Goal: Information Seeking & Learning: Learn about a topic

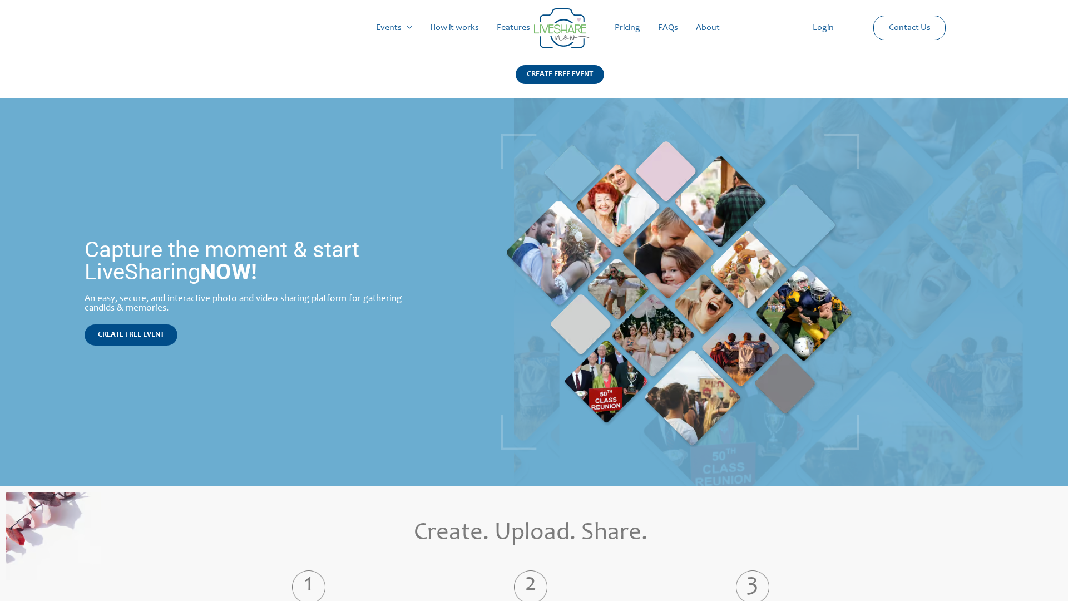
scroll to position [1630, 0]
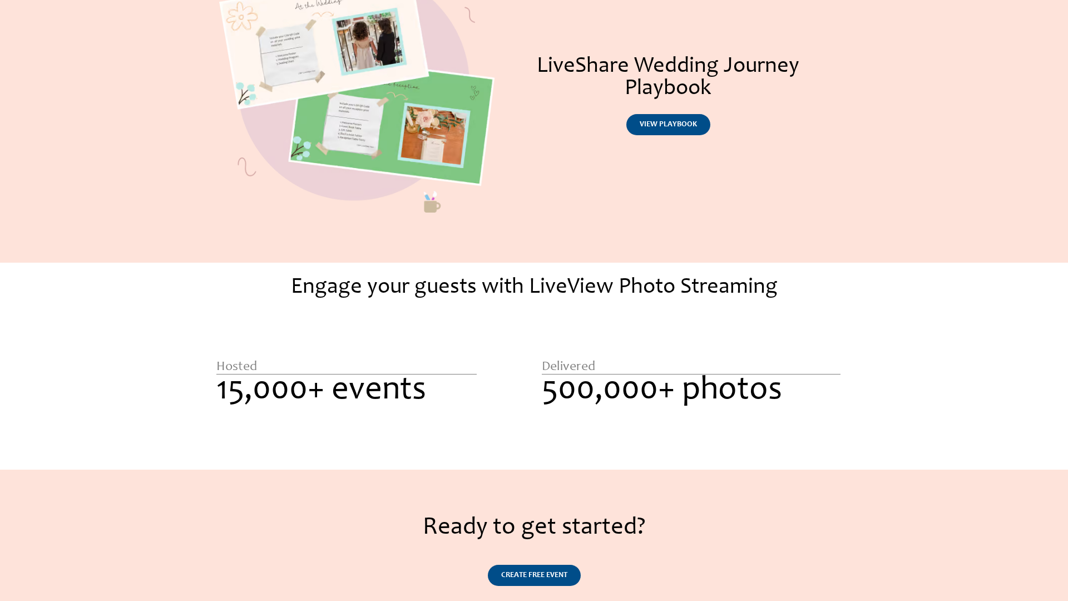
scroll to position [770, 0]
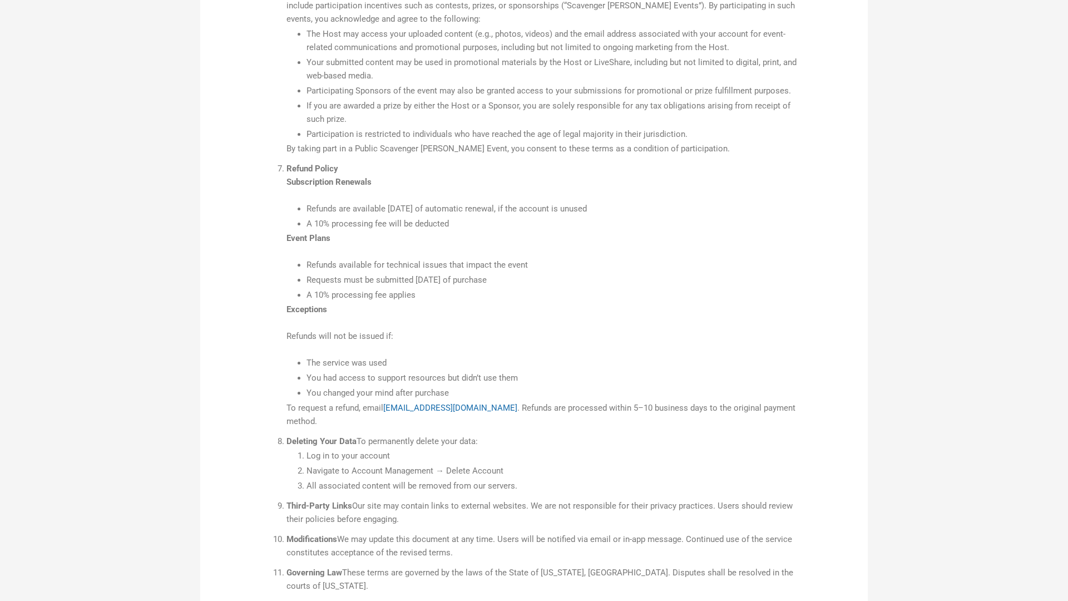
scroll to position [866, 0]
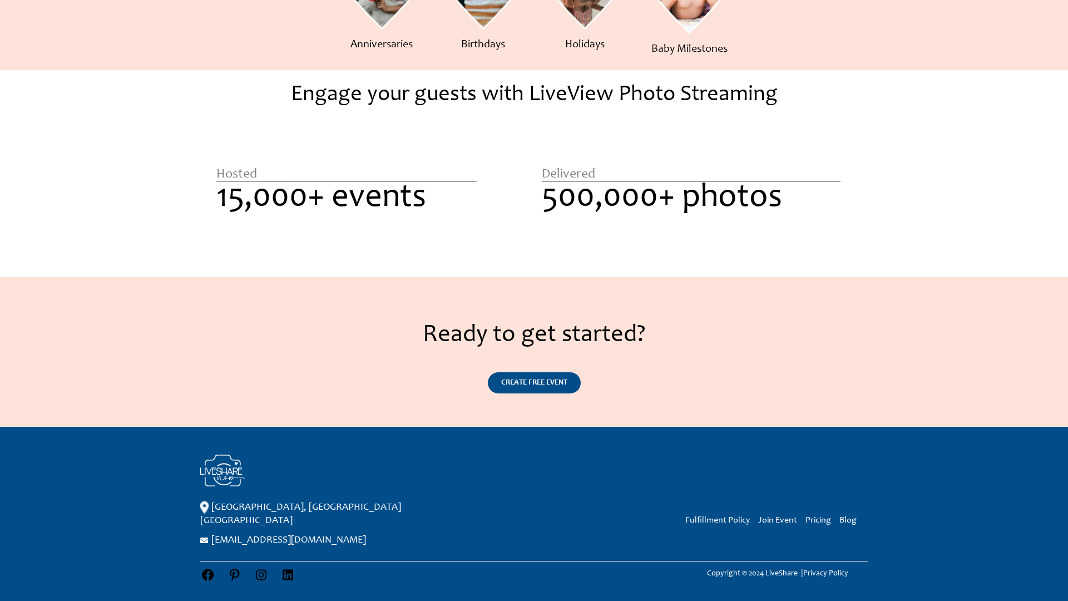
scroll to position [657, 0]
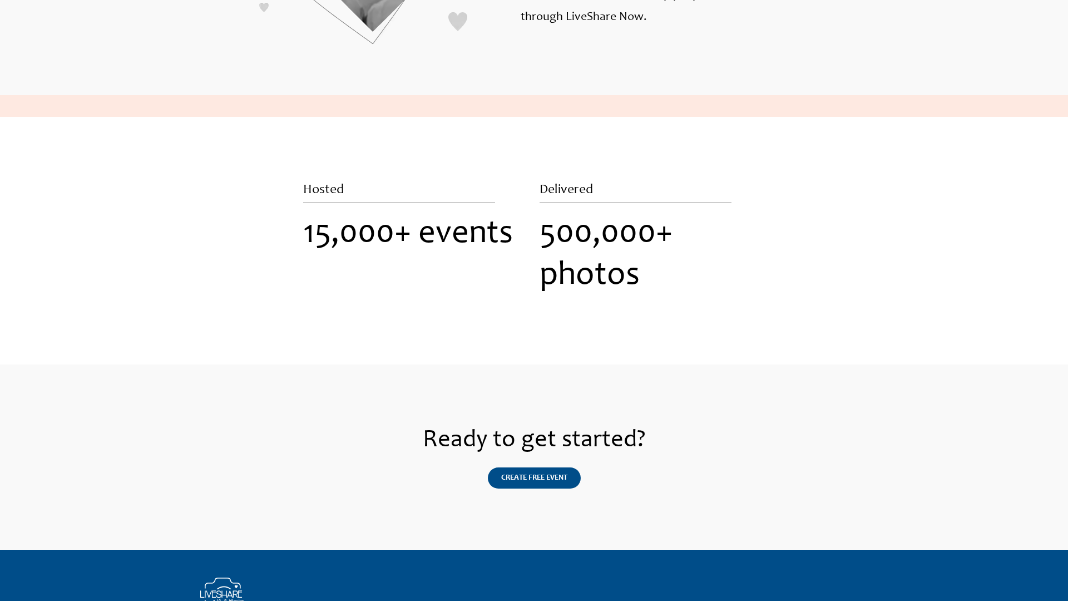
scroll to position [1274, 0]
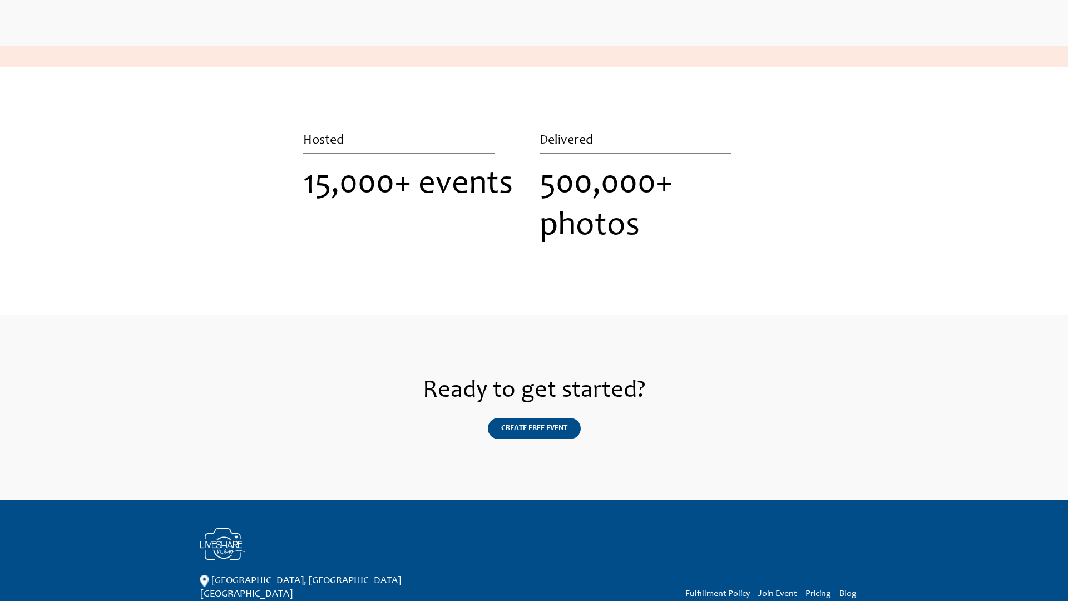
scroll to position [1225, 0]
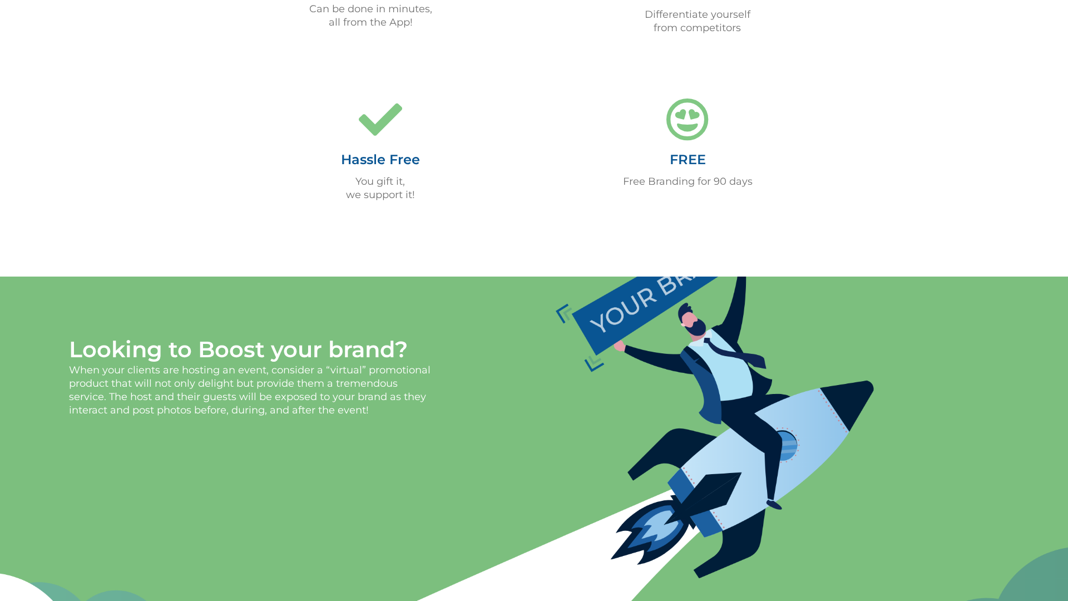
scroll to position [1155, 0]
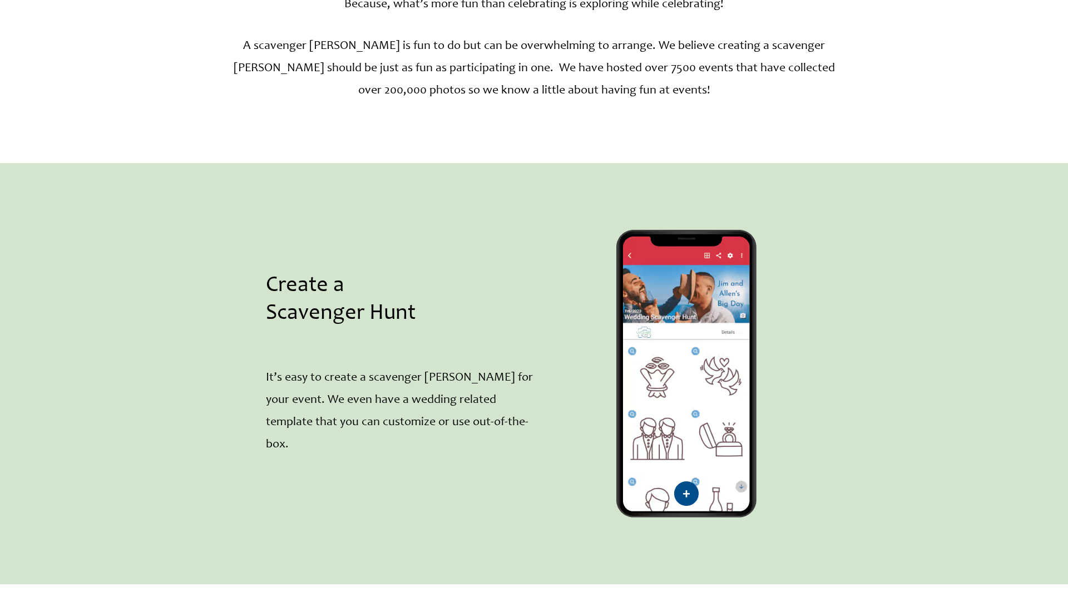
scroll to position [1155, 0]
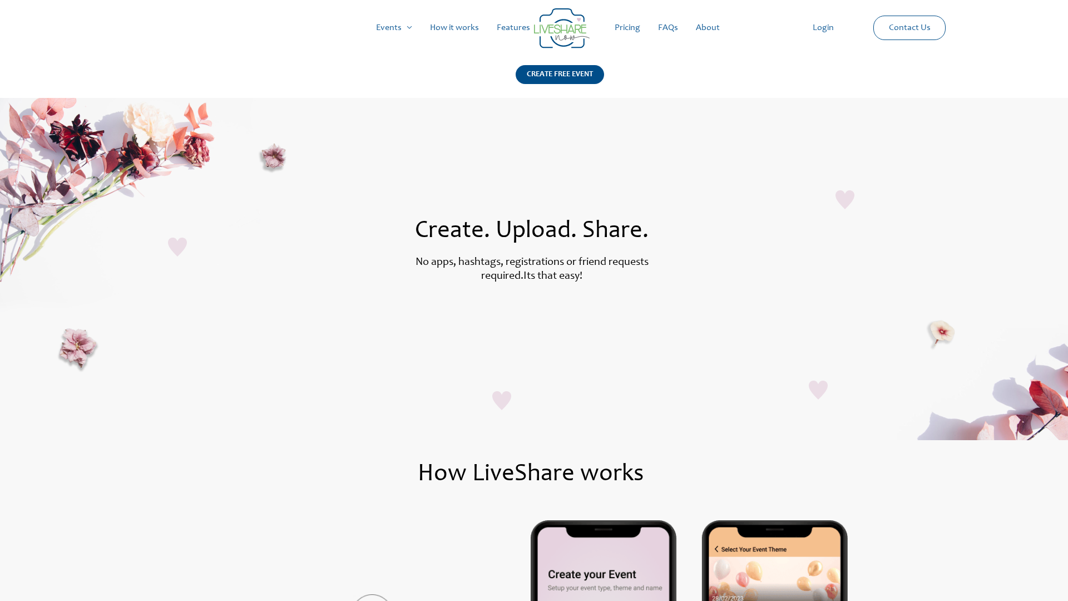
scroll to position [577, 0]
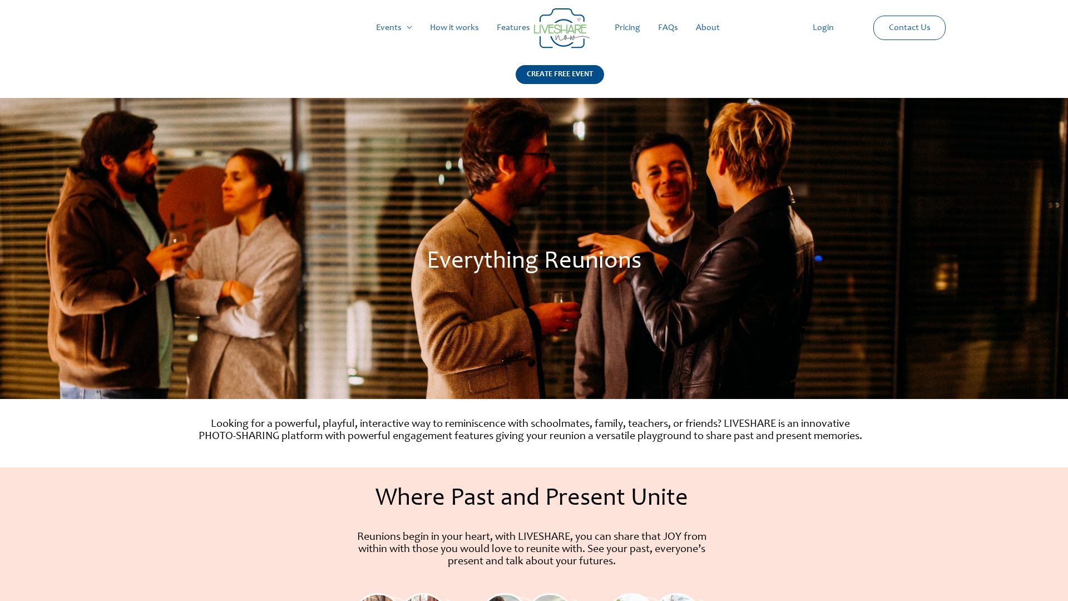
scroll to position [809, 0]
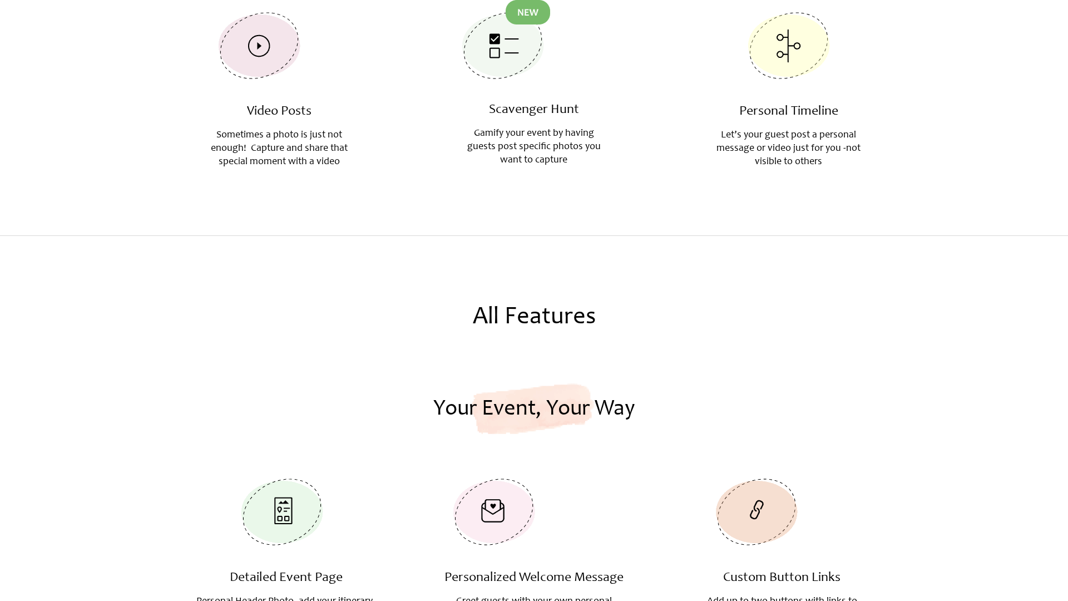
scroll to position [1155, 0]
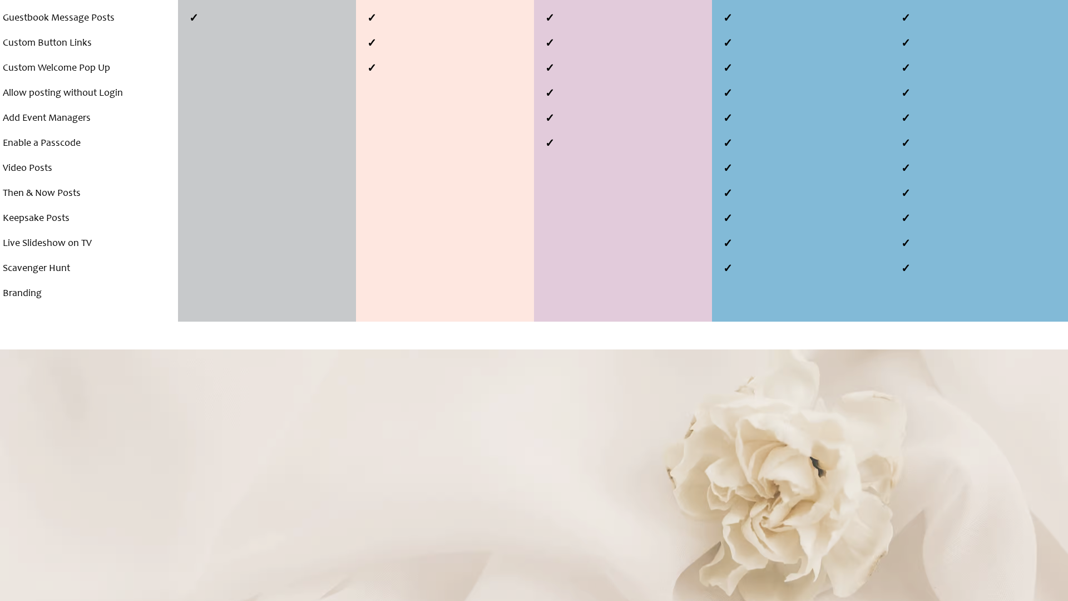
scroll to position [951, 0]
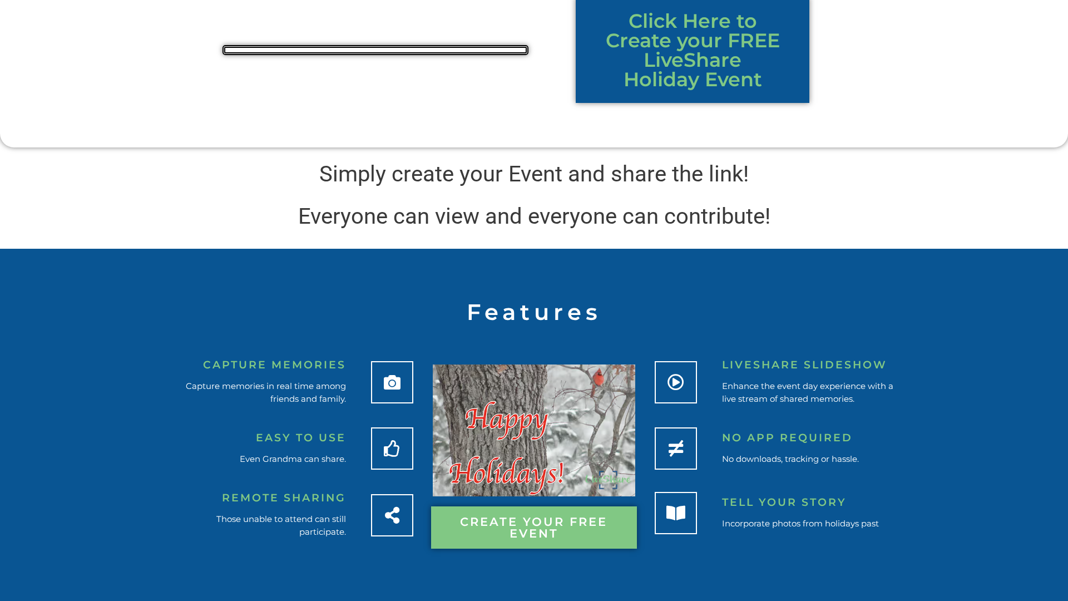
scroll to position [661, 0]
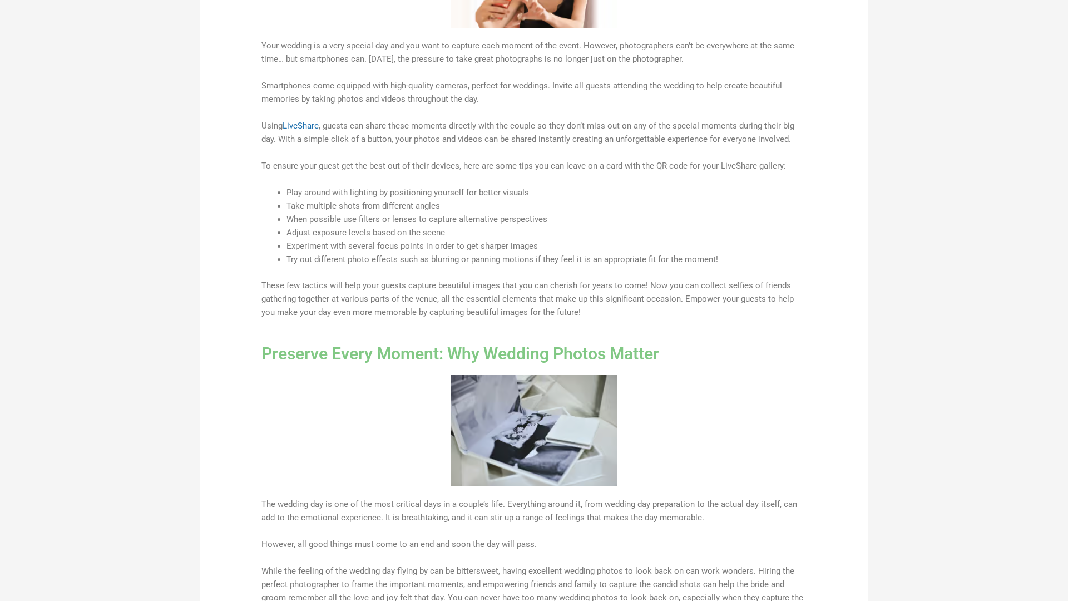
scroll to position [2143, 0]
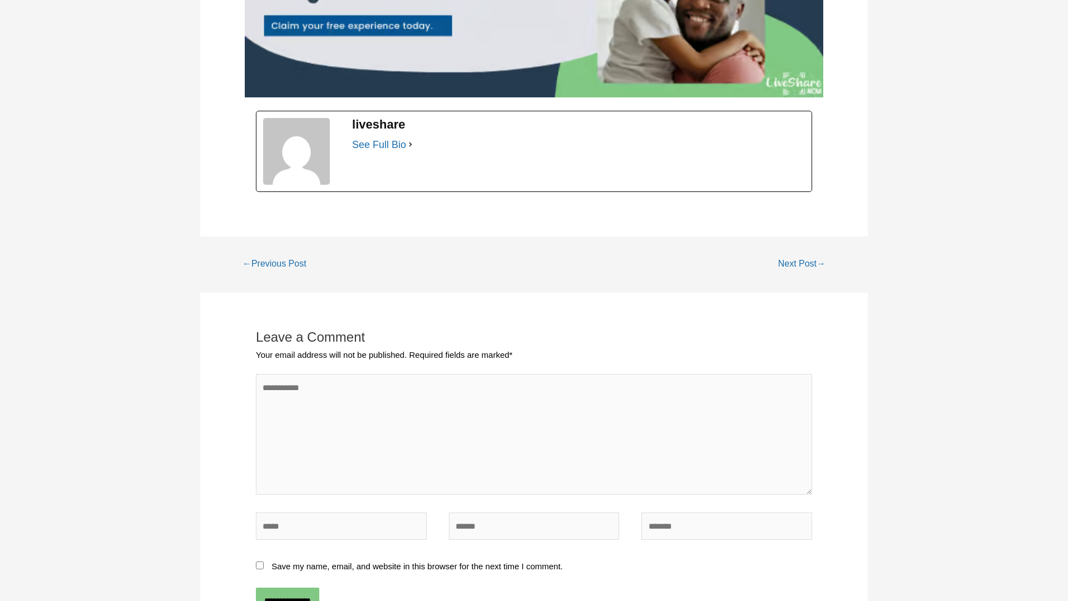
scroll to position [1983, 0]
